Goal: Find contact information: Find contact information

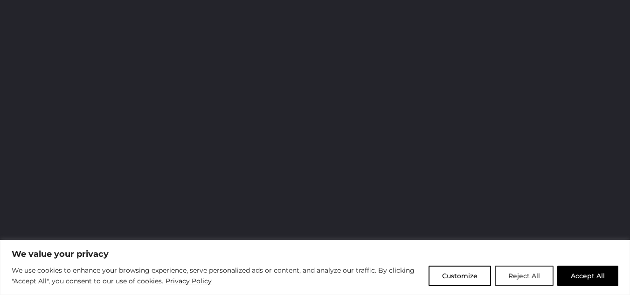
click at [536, 270] on button "Reject All" at bounding box center [524, 276] width 59 height 21
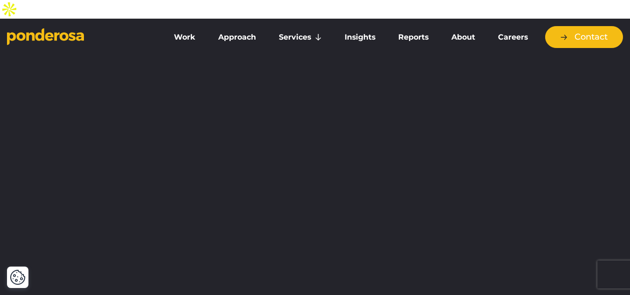
click at [560, 26] on link "Contact" at bounding box center [584, 37] width 78 height 22
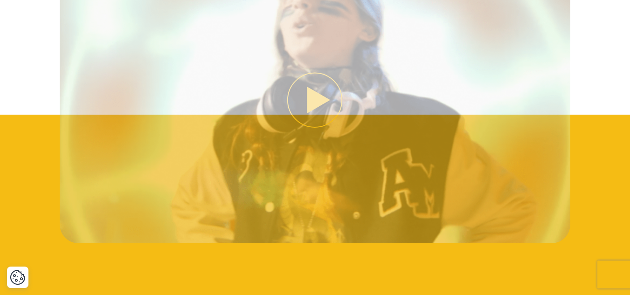
scroll to position [979, 0]
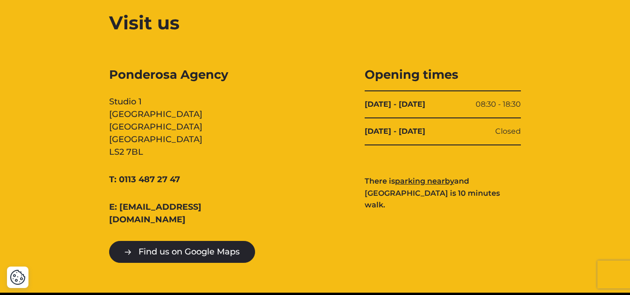
scroll to position [924, 0]
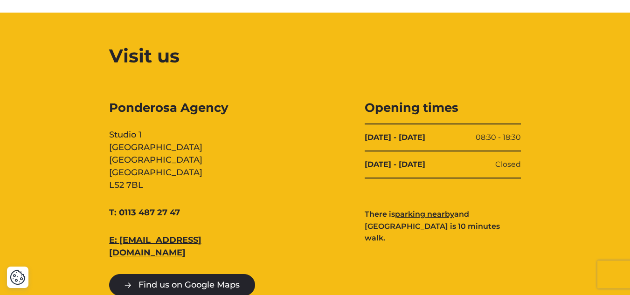
drag, startPoint x: 250, startPoint y: 221, endPoint x: 122, endPoint y: 220, distance: 128.7
click at [122, 234] on div "E: [EMAIL_ADDRESS][DOMAIN_NAME]" at bounding box center [187, 246] width 156 height 25
copy link "[EMAIL_ADDRESS][DOMAIN_NAME]"
